Goal: Information Seeking & Learning: Learn about a topic

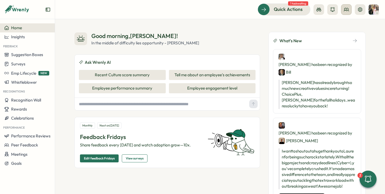
click at [351, 11] on button at bounding box center [346, 9] width 11 height 11
click at [341, 22] on div "Org Members" at bounding box center [347, 26] width 40 height 10
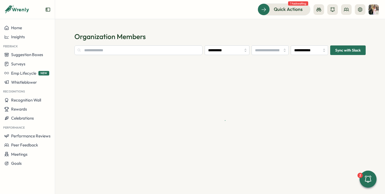
type input "**********"
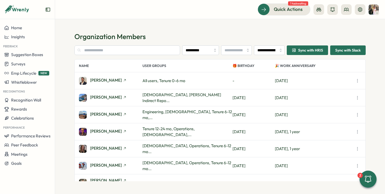
click at [107, 45] on div "**********" at bounding box center [220, 106] width 292 height 149
click at [107, 49] on input "text" at bounding box center [127, 50] width 106 height 10
type input "*"
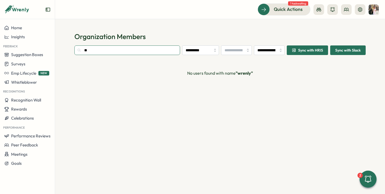
type input "*"
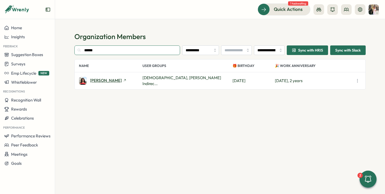
type input "******"
click at [100, 82] on span "[PERSON_NAME]" at bounding box center [106, 80] width 32 height 4
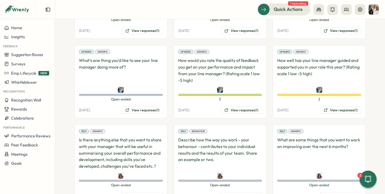
scroll to position [1208, 0]
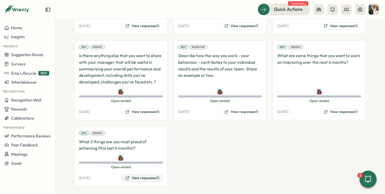
click at [147, 174] on button "View responses (1)" at bounding box center [142, 177] width 41 height 7
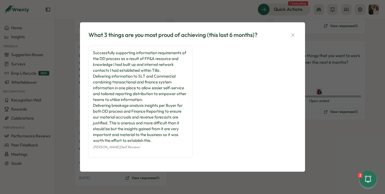
click at [343, 84] on div "What 3 things are you most proud of achieving (this last 6 months)? Successfull…" at bounding box center [192, 97] width 385 height 194
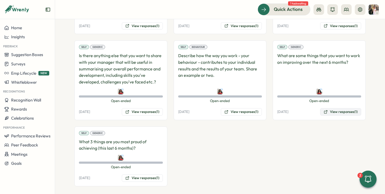
click at [344, 108] on button "View responses (1)" at bounding box center [341, 111] width 41 height 7
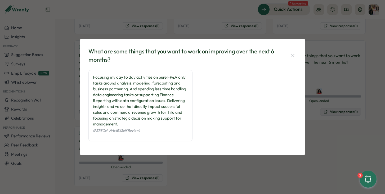
click at [344, 105] on div "What are some things that you want to work on improving over the next 6 months?…" at bounding box center [192, 97] width 385 height 194
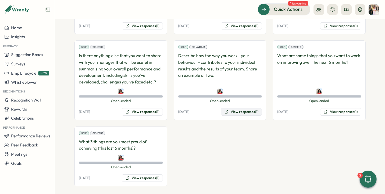
click at [254, 108] on button "View responses (1)" at bounding box center [241, 111] width 41 height 7
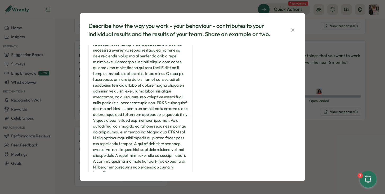
scroll to position [0, 0]
